Goal: Task Accomplishment & Management: Complete application form

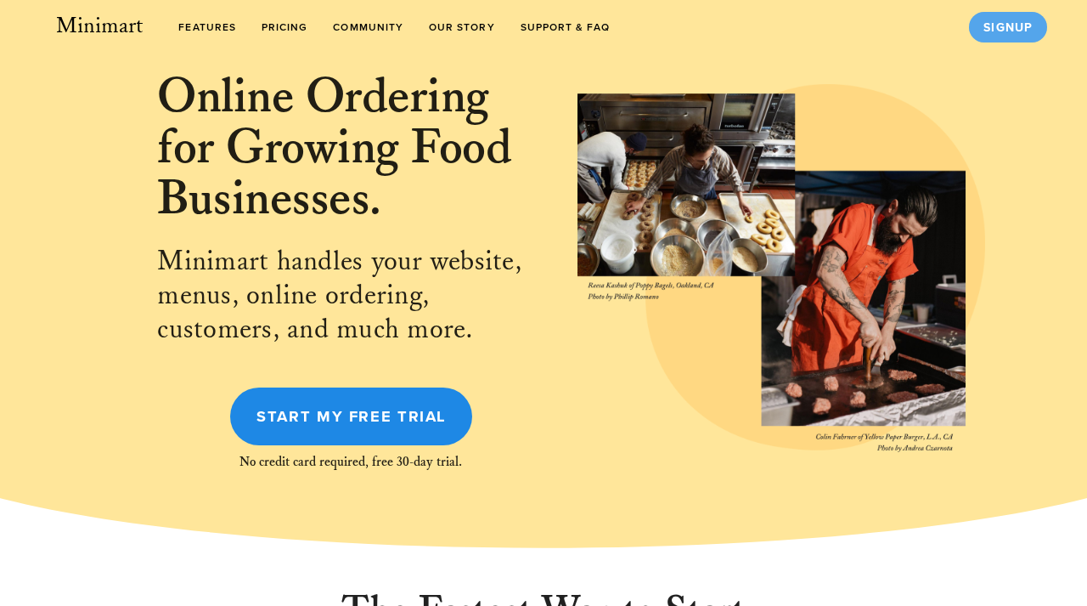
click at [1010, 34] on link "Signup" at bounding box center [1008, 27] width 78 height 31
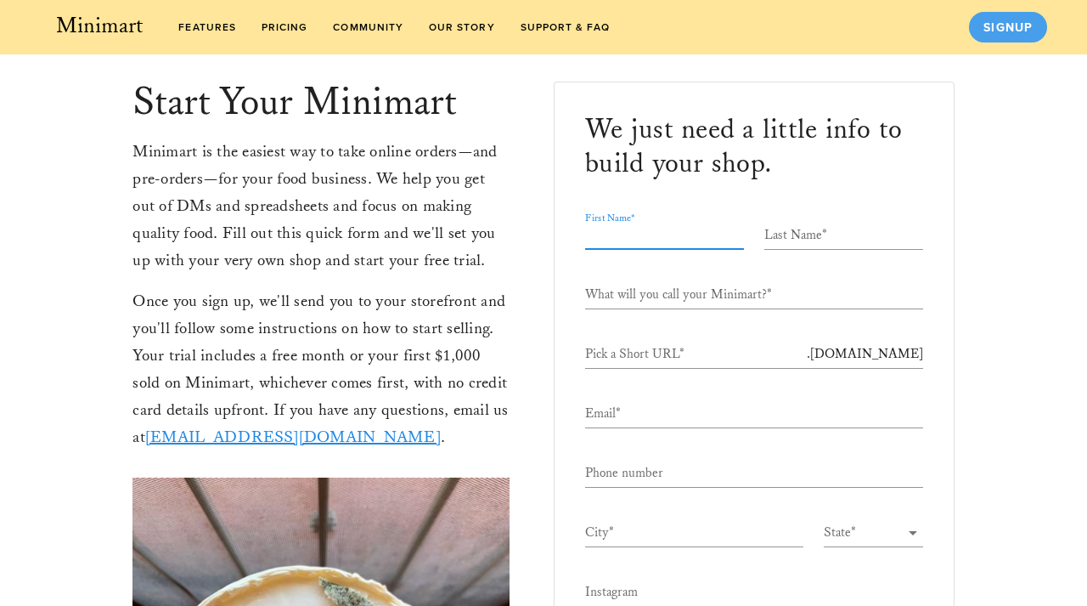
click at [618, 236] on input "First Name*" at bounding box center [664, 235] width 159 height 27
type input "Alaysia"
type input "[PERSON_NAME]"
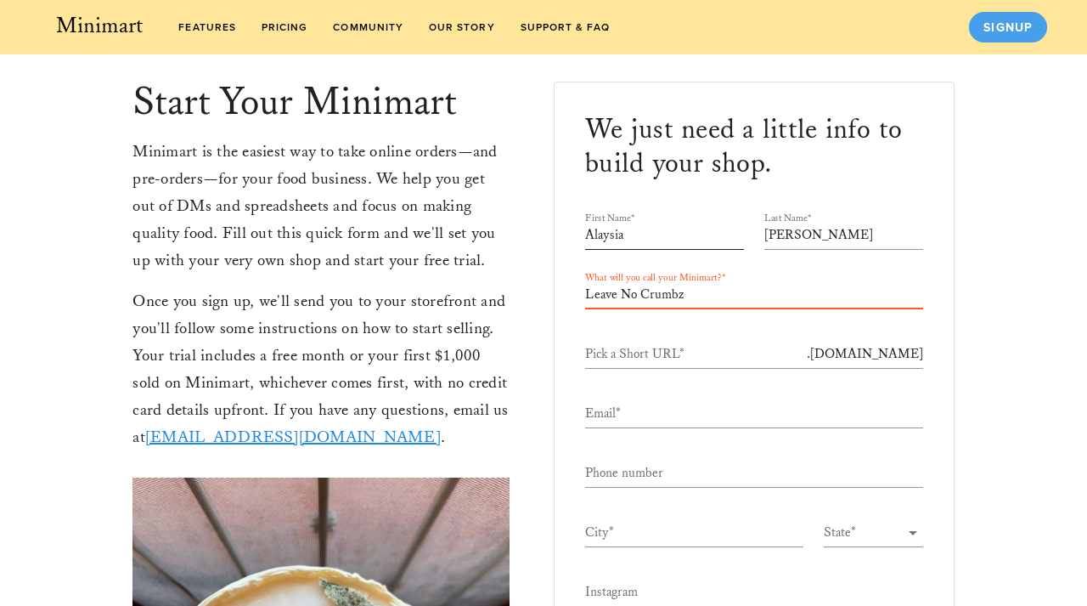
type input "Leave No Crumbz"
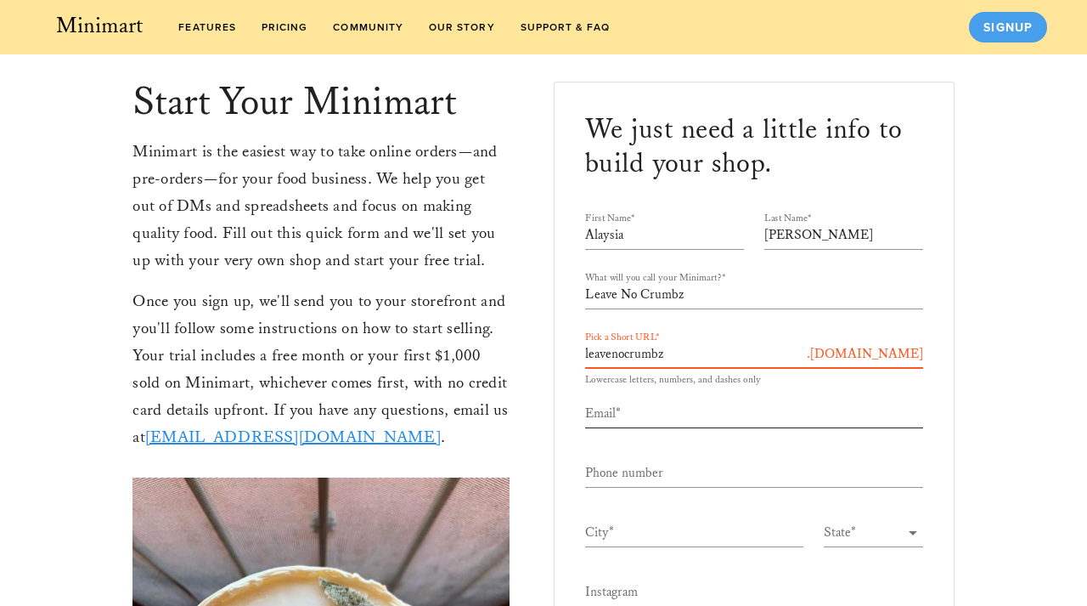
type input "leavenocrumbz"
click at [674, 411] on input "Email*" at bounding box center [754, 413] width 338 height 27
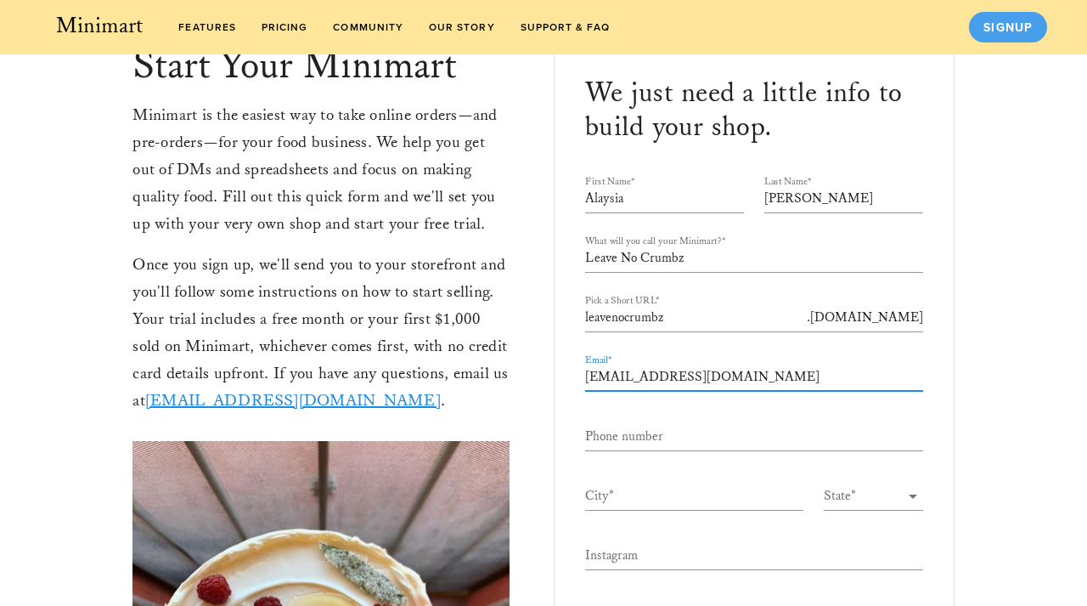
scroll to position [38, 0]
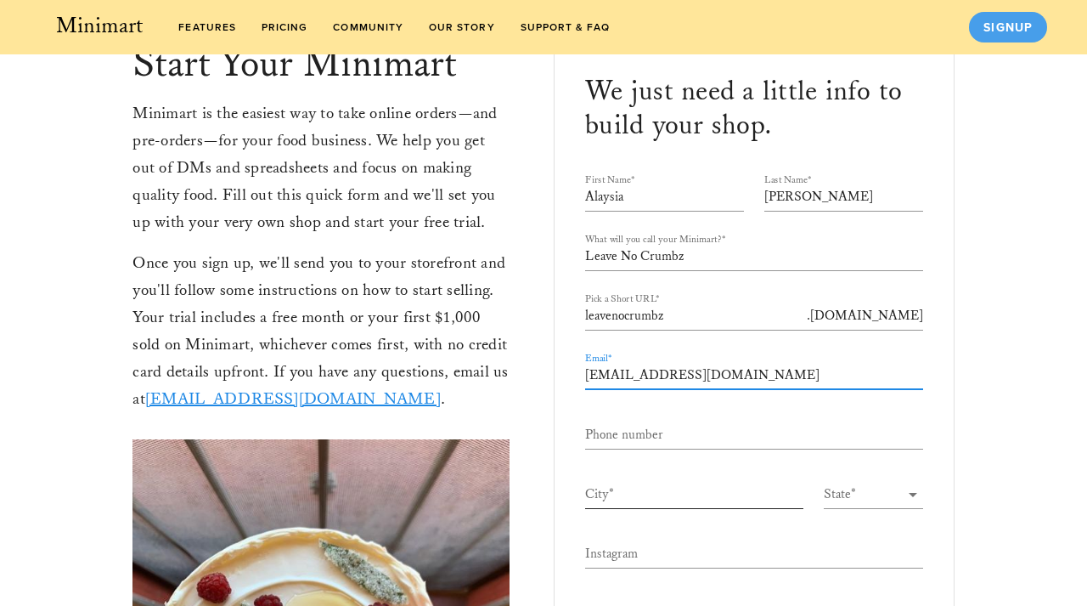
type input "[EMAIL_ADDRESS][DOMAIN_NAME]"
click at [664, 505] on input "City*" at bounding box center [694, 494] width 218 height 27
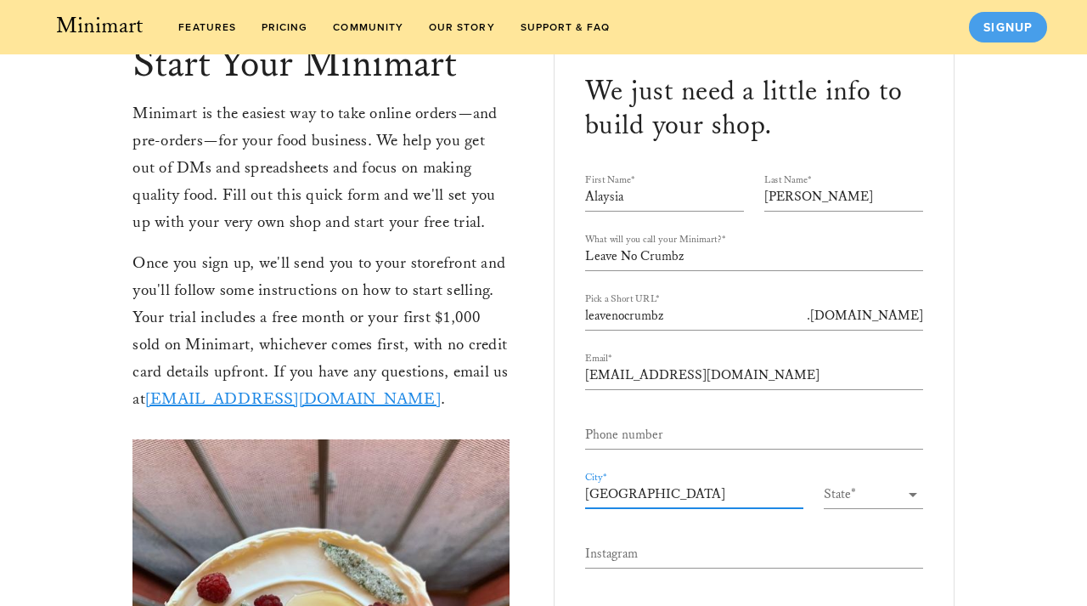
type input "[GEOGRAPHIC_DATA]"
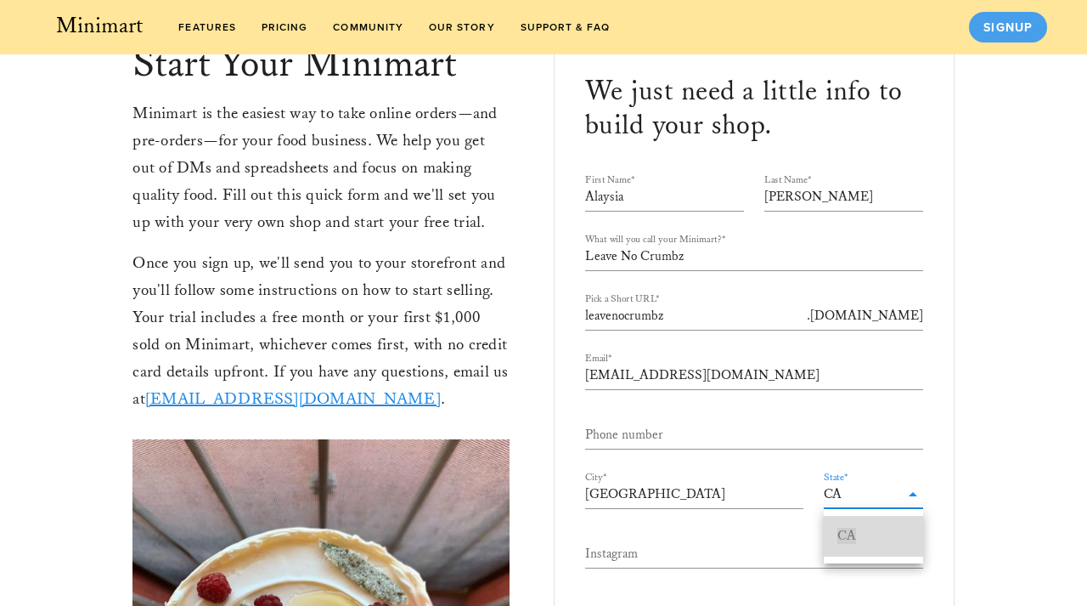
click at [841, 534] on span "CA" at bounding box center [847, 536] width 19 height 16
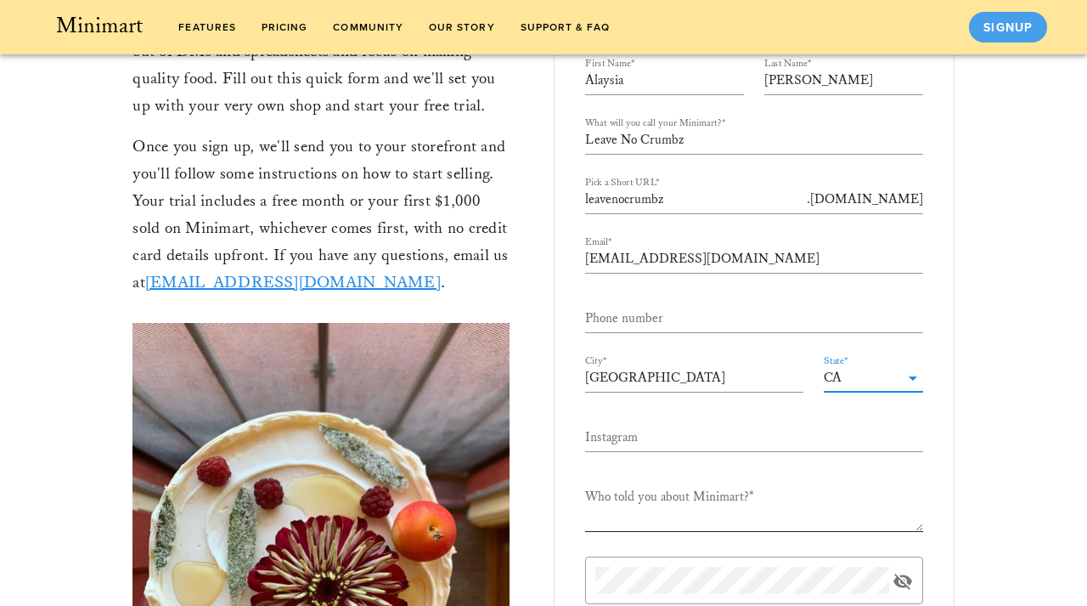
scroll to position [165, 0]
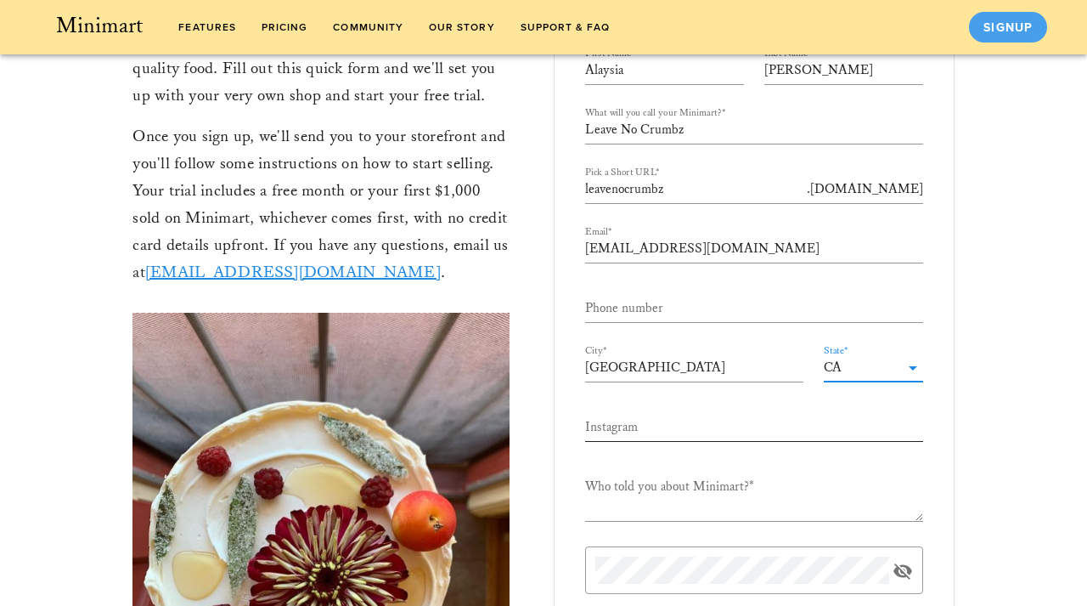
type input "CA"
click at [781, 424] on input "Instagram" at bounding box center [754, 427] width 338 height 27
paste input "[URL][DOMAIN_NAME][DOMAIN_NAME]"
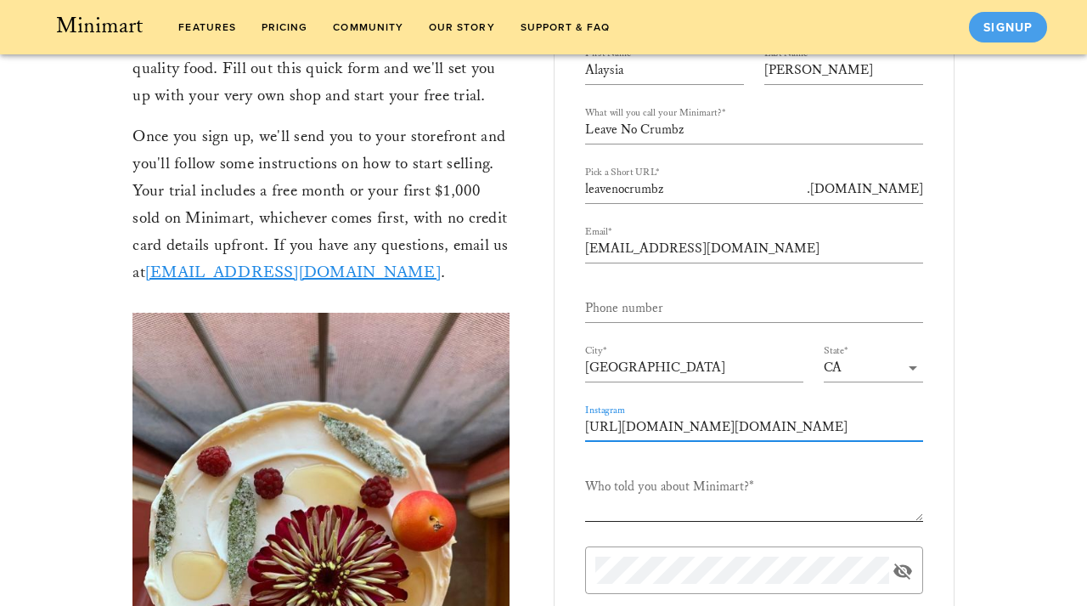
type input "[URL][DOMAIN_NAME][DOMAIN_NAME]"
click at [676, 499] on textarea "Who told you about Minimart?*" at bounding box center [754, 497] width 338 height 48
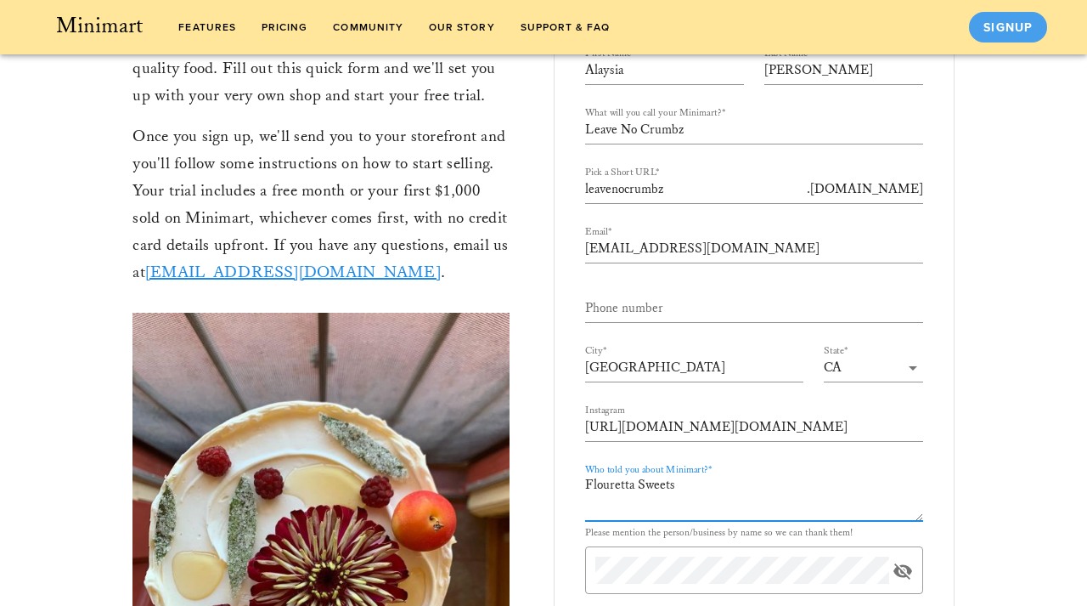
type textarea "Flouretta Sweets"
click at [1067, 490] on div "Start Your Minimart Minimart is the easiest way to take online orders—and pre-o…" at bounding box center [544, 388] width 1074 height 997
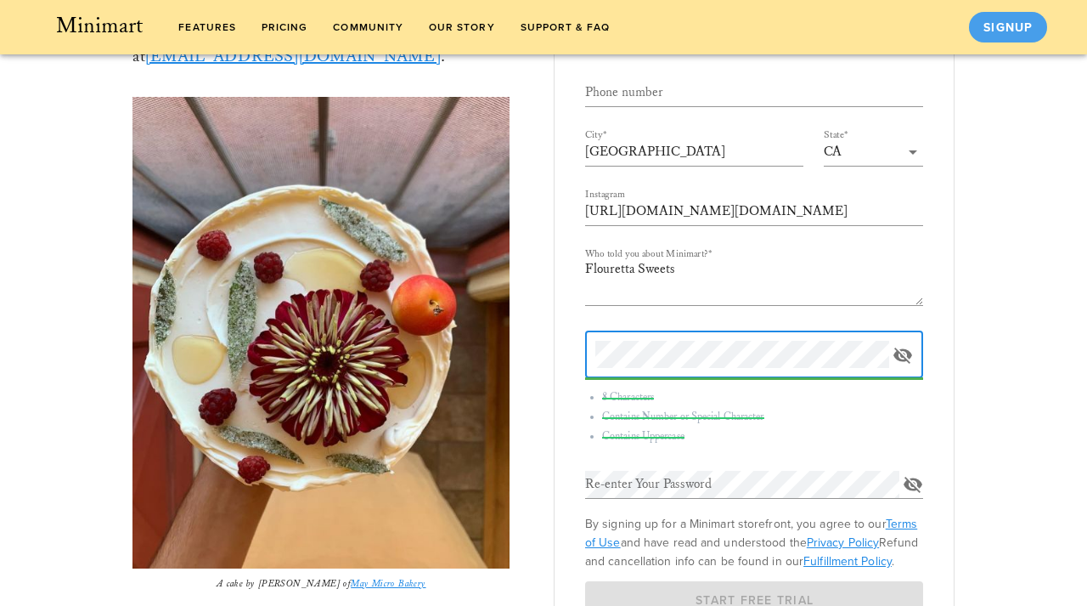
scroll to position [448, 0]
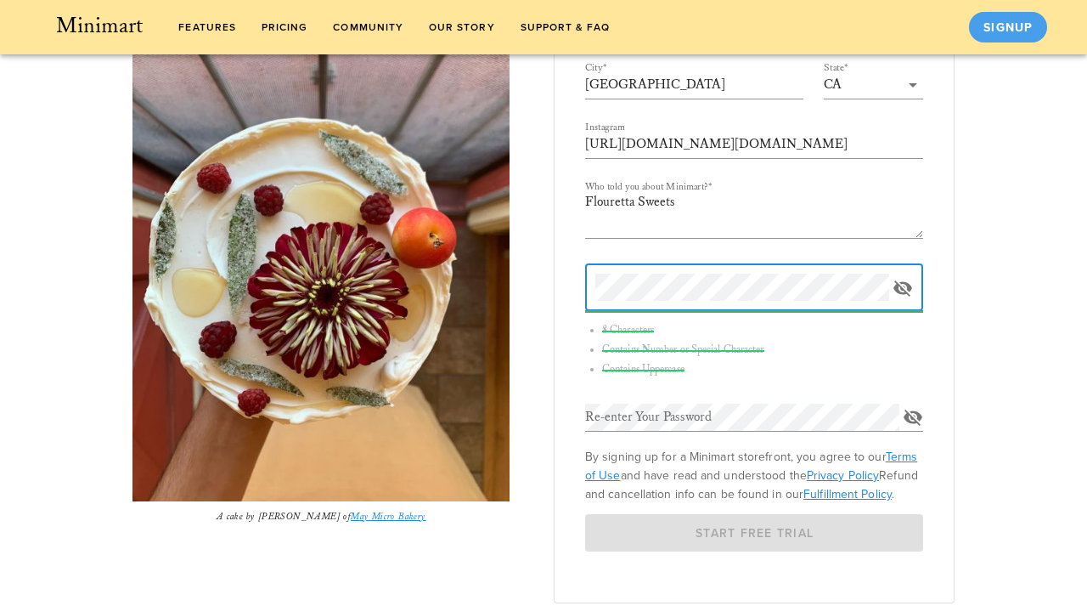
click at [702, 273] on div at bounding box center [743, 287] width 294 height 48
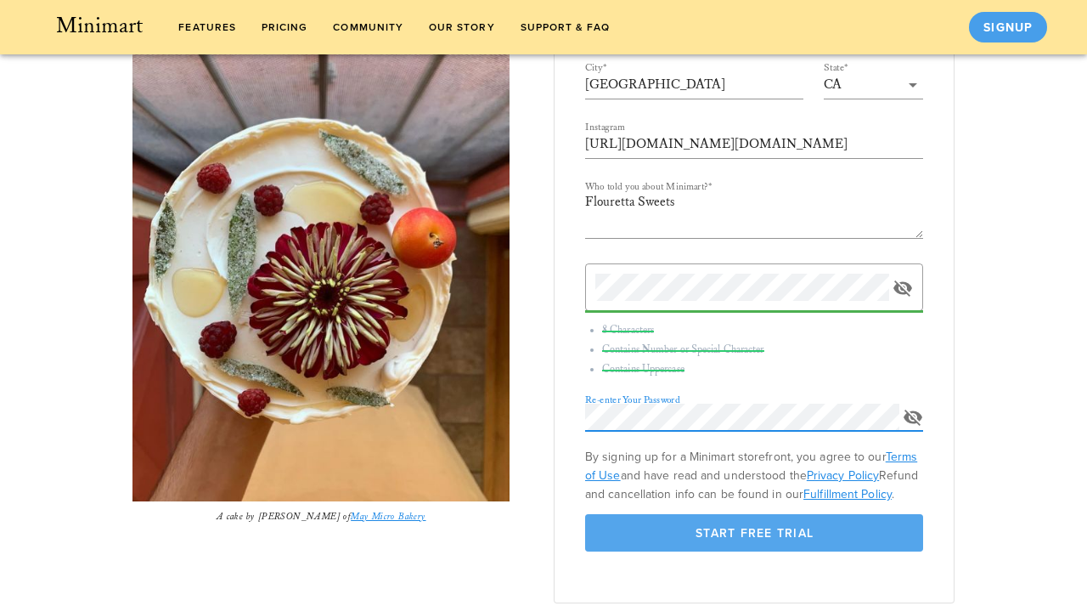
click at [671, 534] on span "Start Free Trial" at bounding box center [754, 533] width 270 height 14
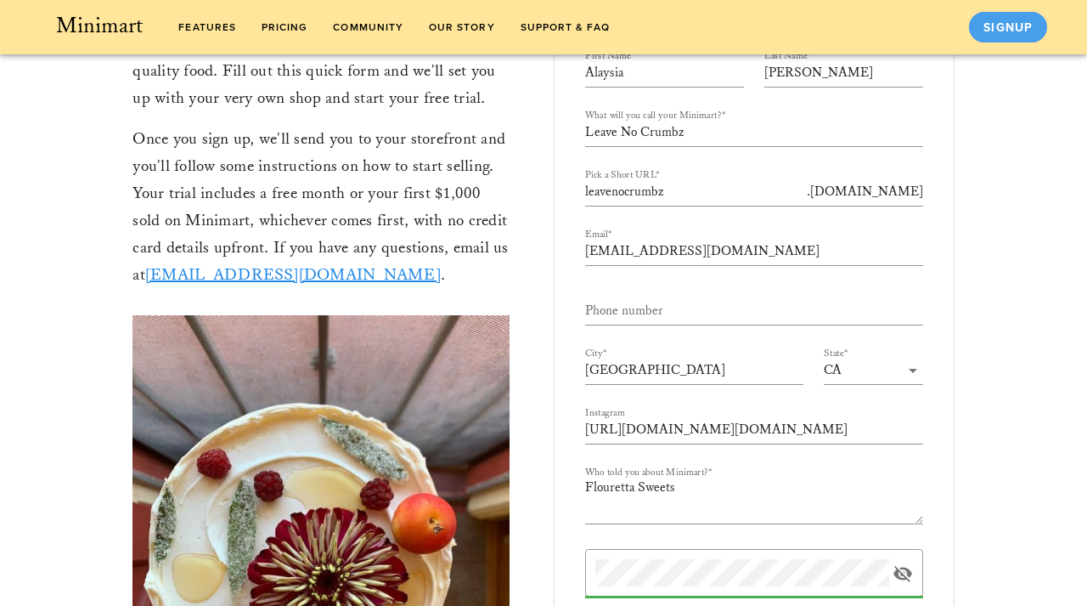
scroll to position [161, 0]
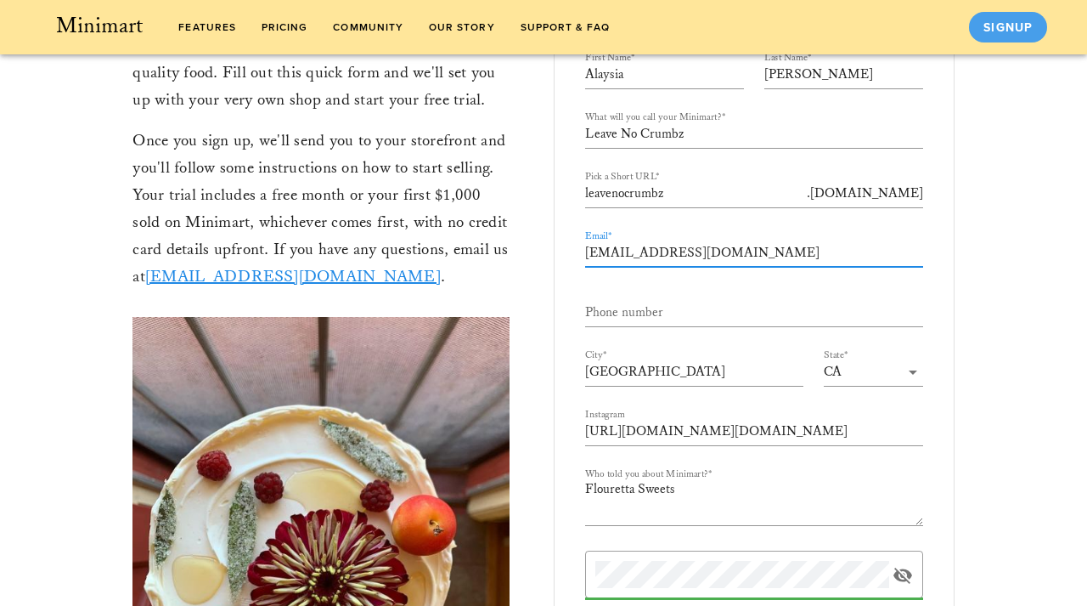
click at [763, 251] on input "[EMAIL_ADDRESS][DOMAIN_NAME]" at bounding box center [754, 253] width 338 height 27
click at [732, 127] on input "Leave No Crumbz" at bounding box center [754, 134] width 338 height 27
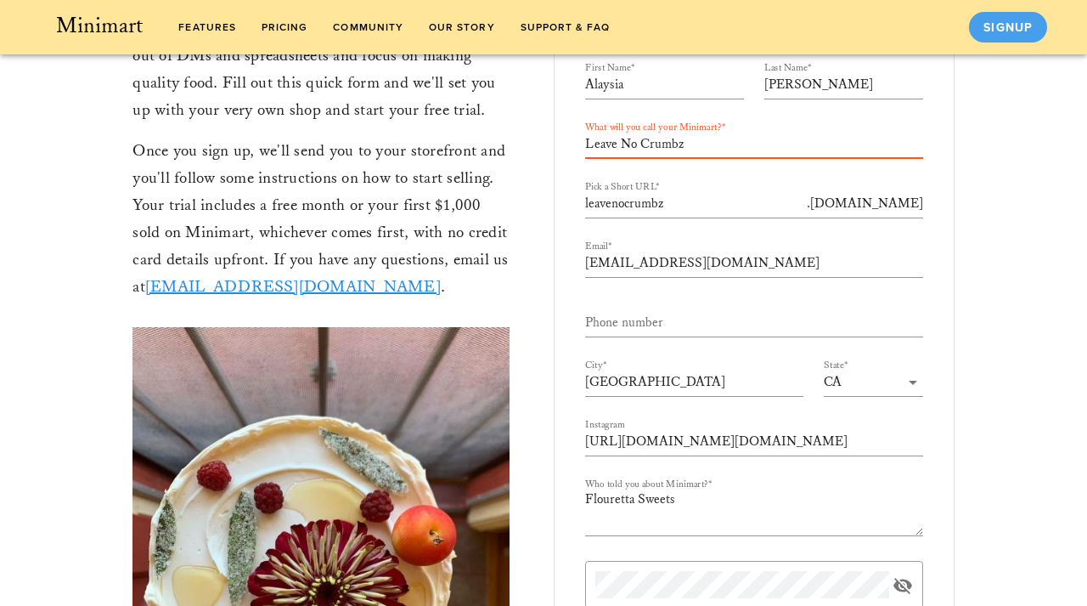
scroll to position [150, 0]
type input "Leave No Crumbz"
click at [1019, 166] on div "Start Your Minimart Minimart is the easiest way to take online orders—and pre-o…" at bounding box center [544, 484] width 986 height 1105
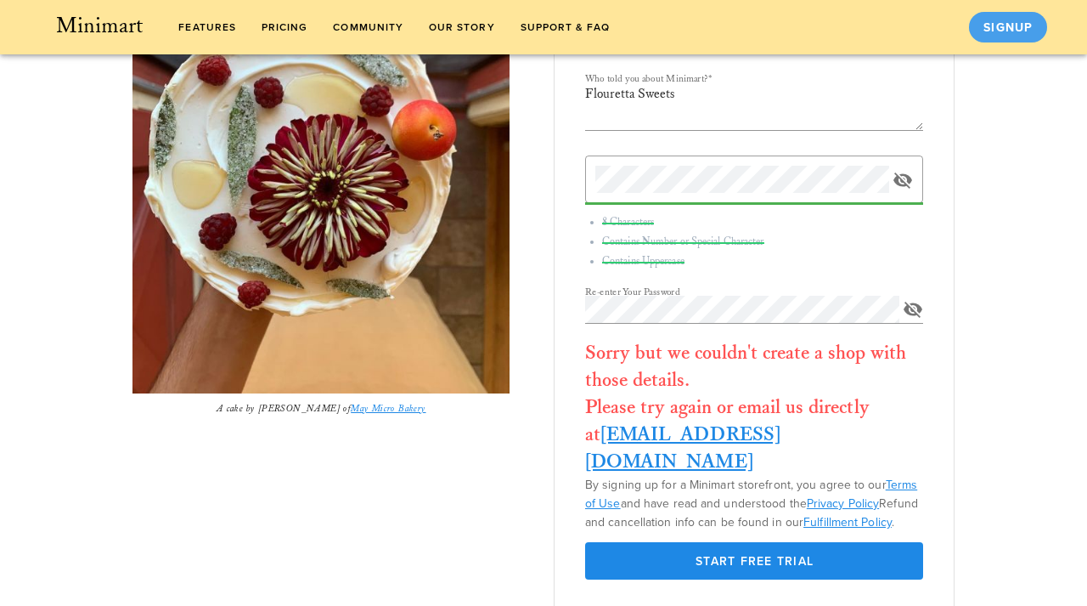
scroll to position [618, 0]
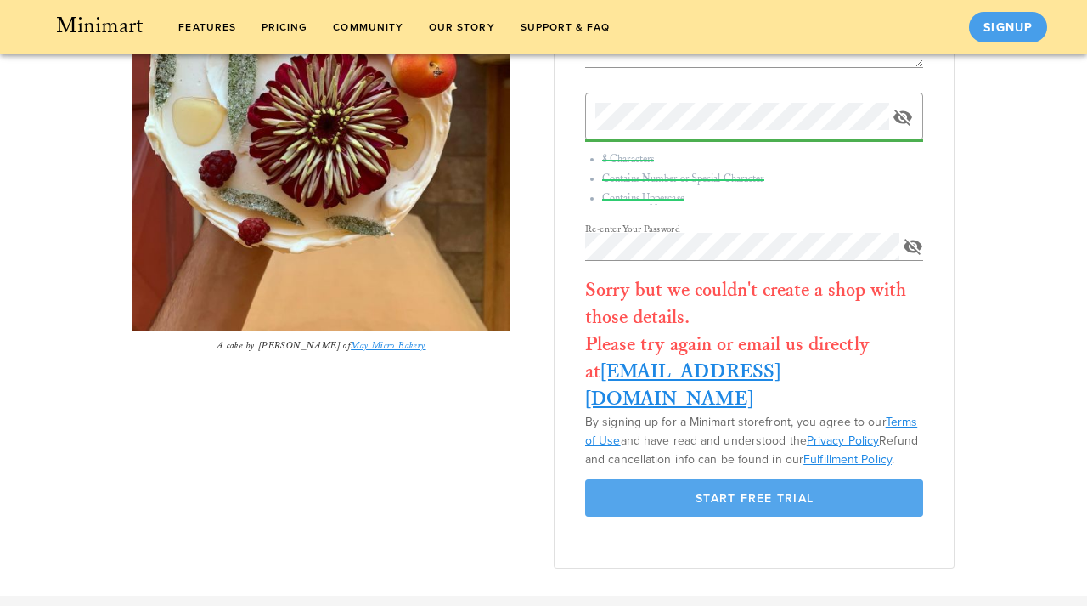
click at [761, 491] on span "Start Free Trial" at bounding box center [754, 498] width 270 height 14
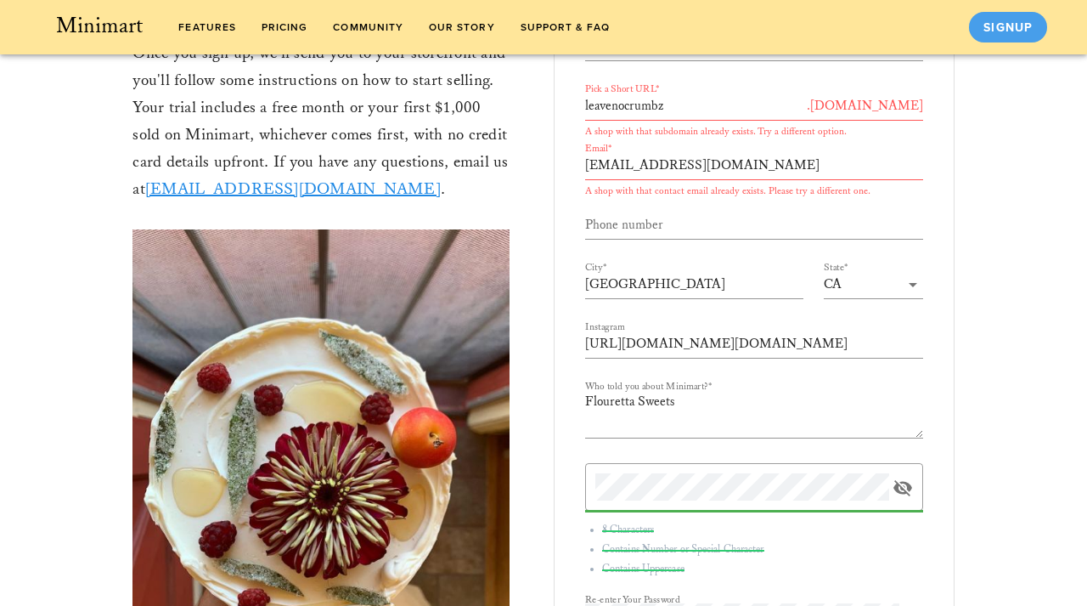
scroll to position [0, 0]
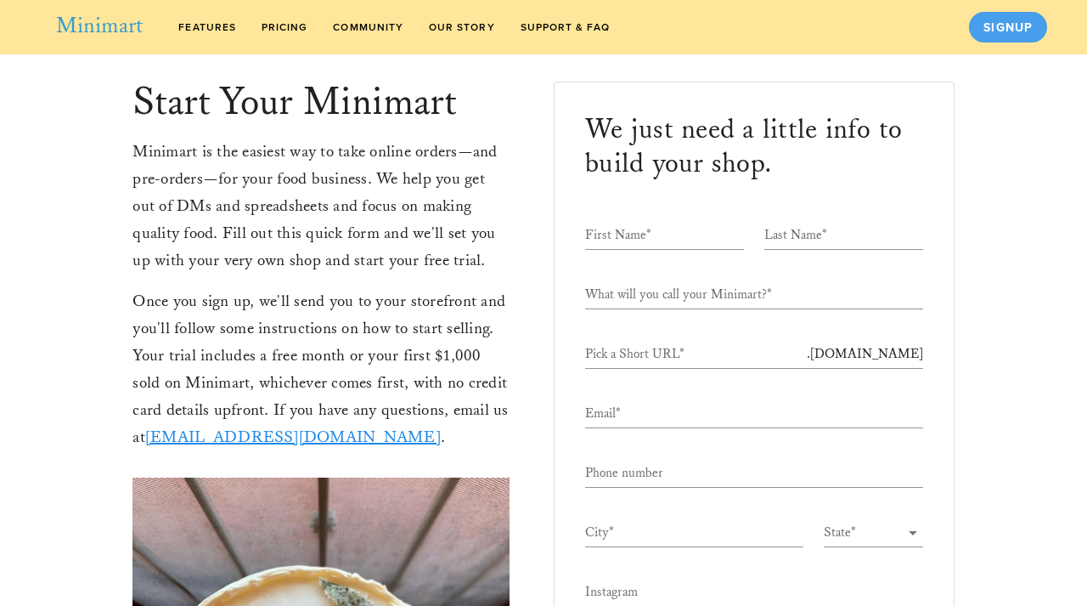
click at [105, 31] on span "Minimart" at bounding box center [98, 26] width 89 height 28
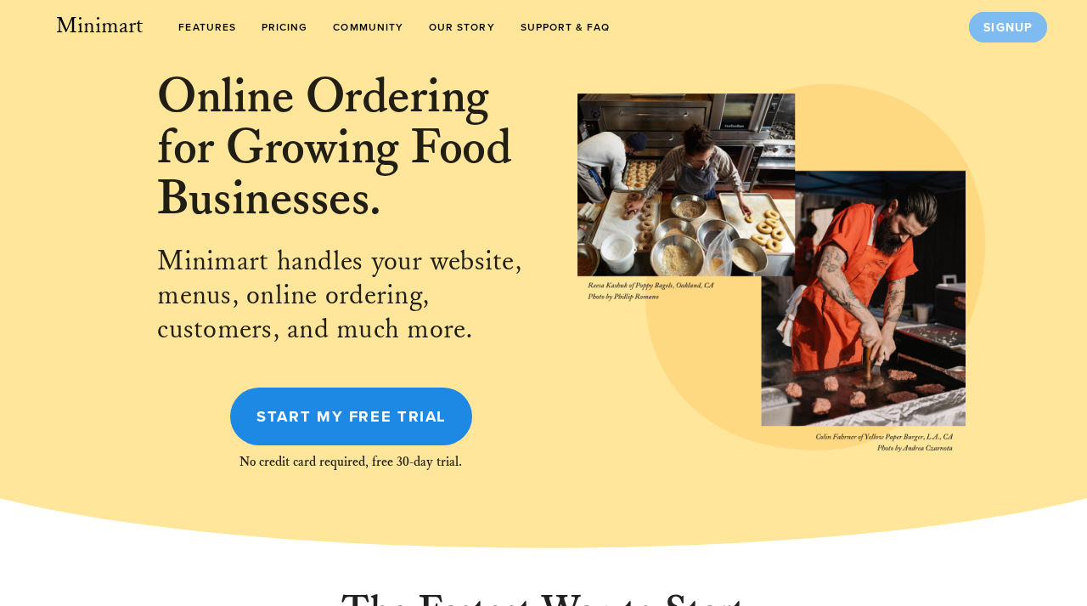
click at [1014, 27] on span "Signup" at bounding box center [1008, 27] width 51 height 14
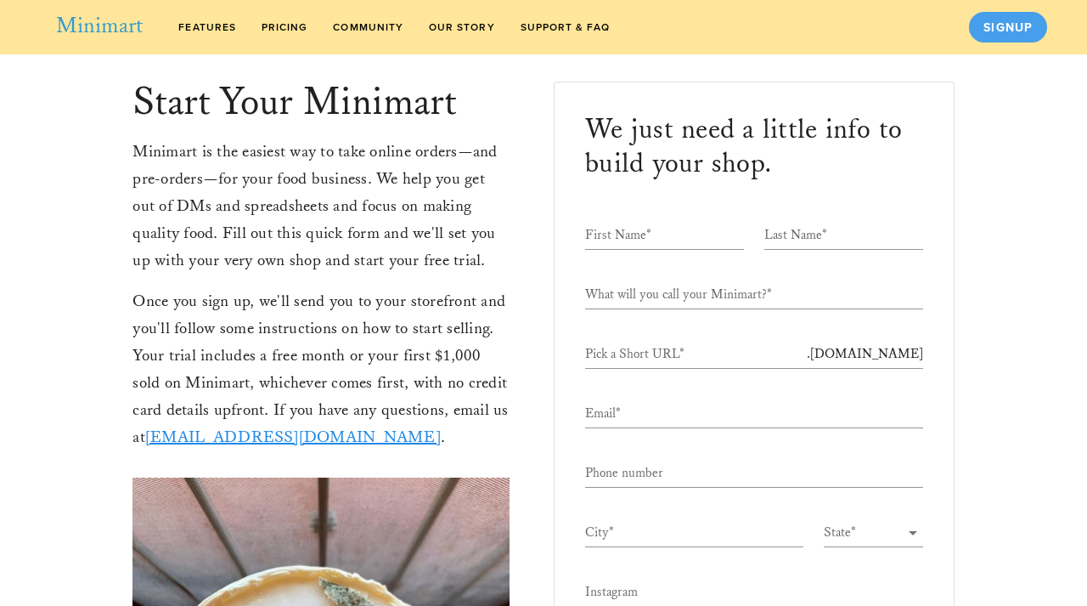
click at [102, 29] on span "Minimart" at bounding box center [98, 26] width 89 height 28
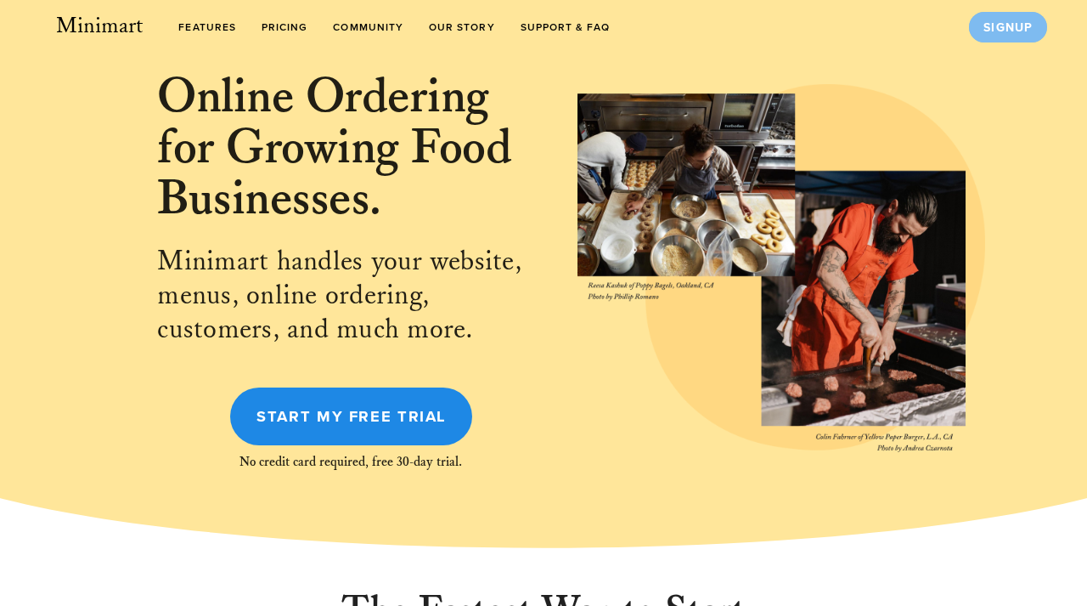
click at [1002, 18] on link "Signup" at bounding box center [1008, 27] width 78 height 31
